Goal: Task Accomplishment & Management: Use online tool/utility

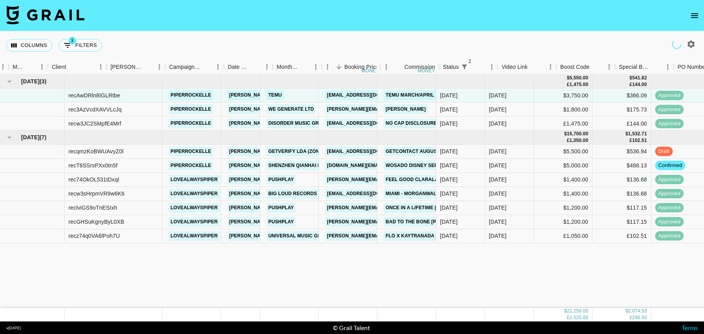
scroll to position [0, 212]
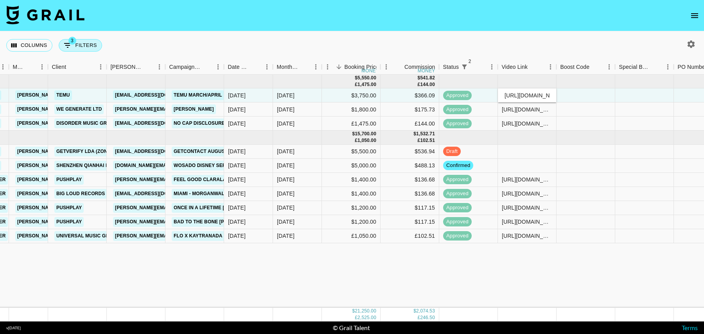
click at [84, 44] on button "3 Filters" at bounding box center [80, 45] width 43 height 13
select select "status"
select select "isNotAnyOf"
select select "status"
select select "isNotAnyOf"
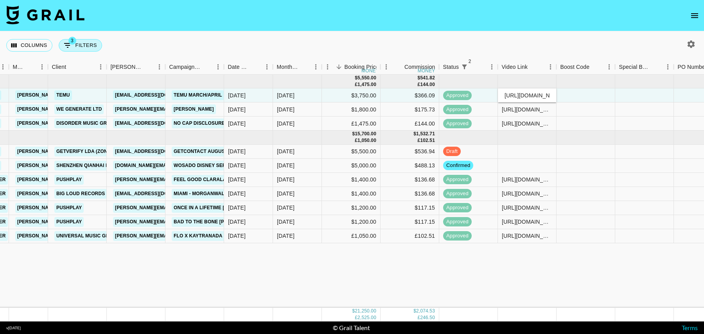
select select "talentName"
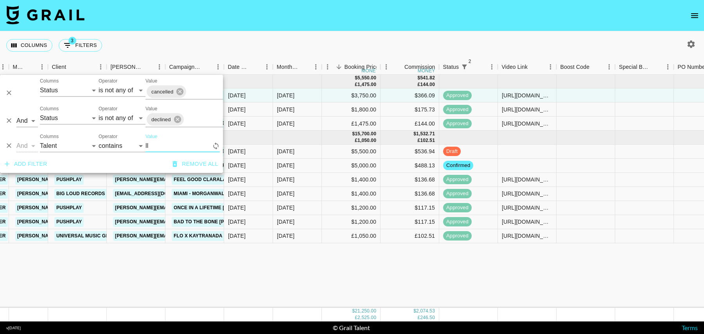
type input "l"
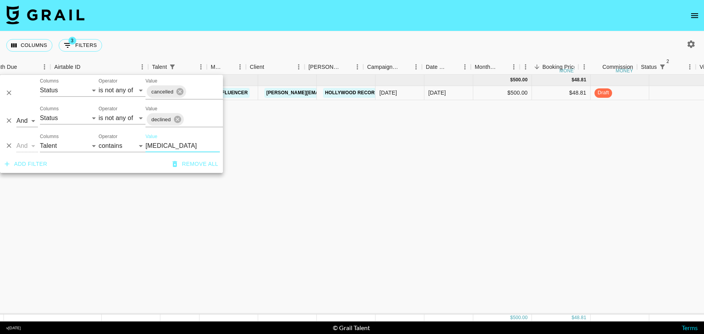
scroll to position [0, 61]
type input "[MEDICAL_DATA]"
click at [662, 90] on div at bounding box center [678, 93] width 59 height 14
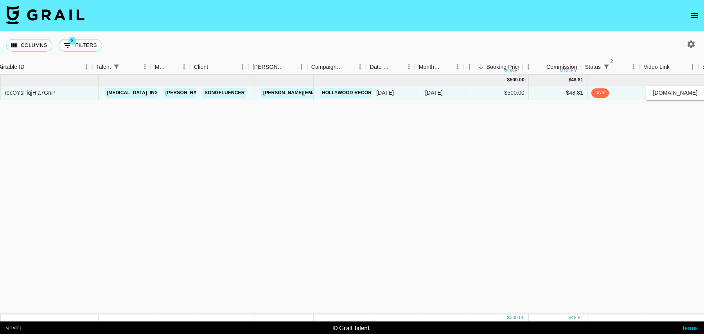
scroll to position [0, 565]
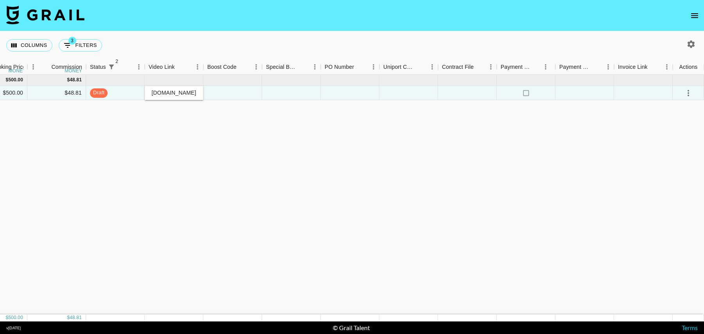
type input "[URL][DOMAIN_NAME]"
click at [687, 95] on icon "select merge strategy" at bounding box center [688, 92] width 9 height 9
click at [676, 164] on div "Approve" at bounding box center [672, 165] width 24 height 9
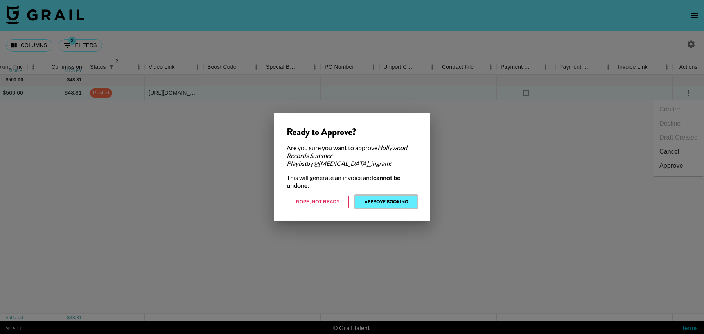
click at [385, 196] on button "Approve Booking" at bounding box center [386, 202] width 62 height 13
